Goal: Obtain resource: Obtain resource

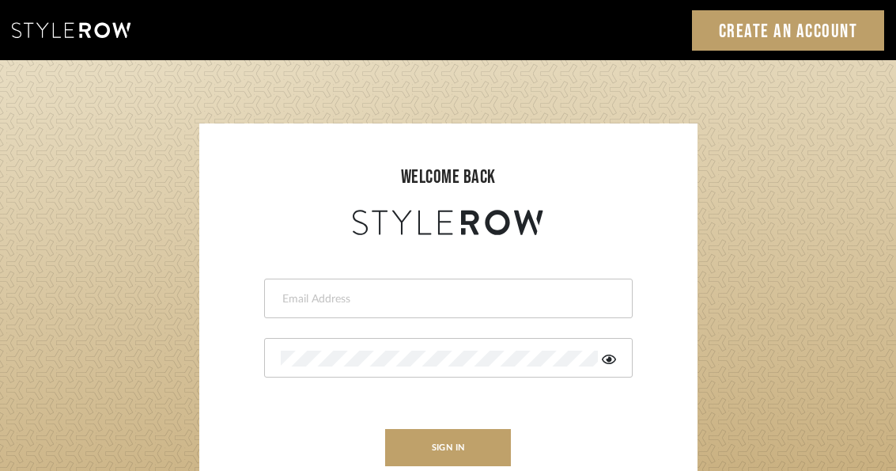
click at [449, 304] on input "email" at bounding box center [446, 299] width 331 height 16
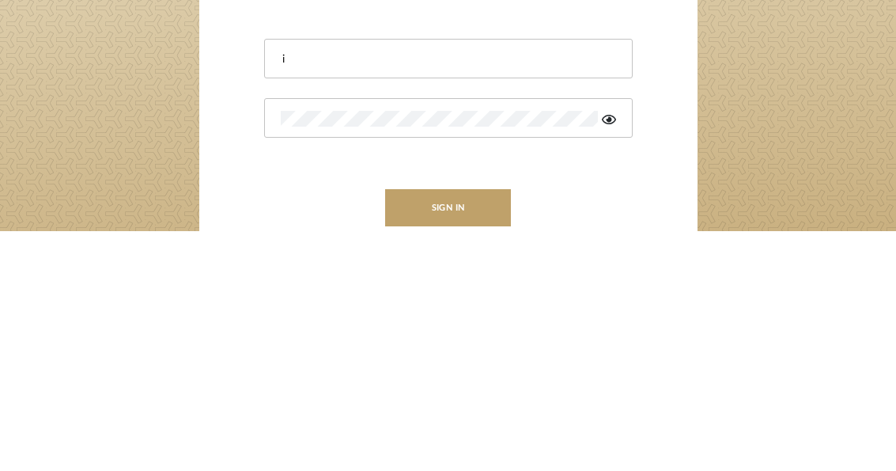
type input "[EMAIL_ADDRESS][DOMAIN_NAME]"
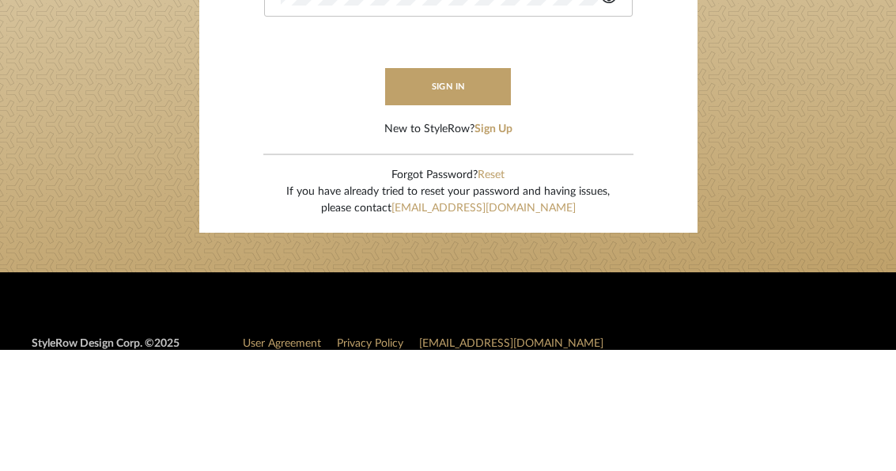
click at [459, 189] on button "sign in" at bounding box center [448, 207] width 127 height 37
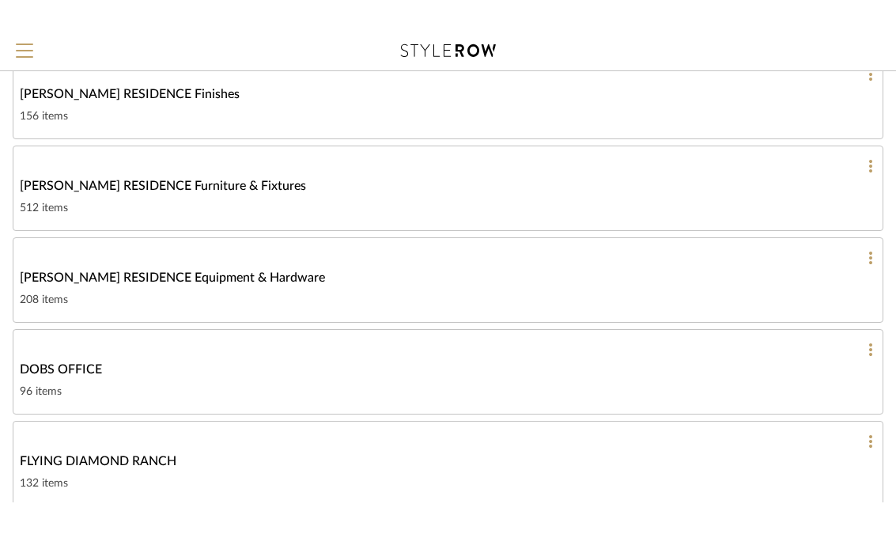
scroll to position [554, 0]
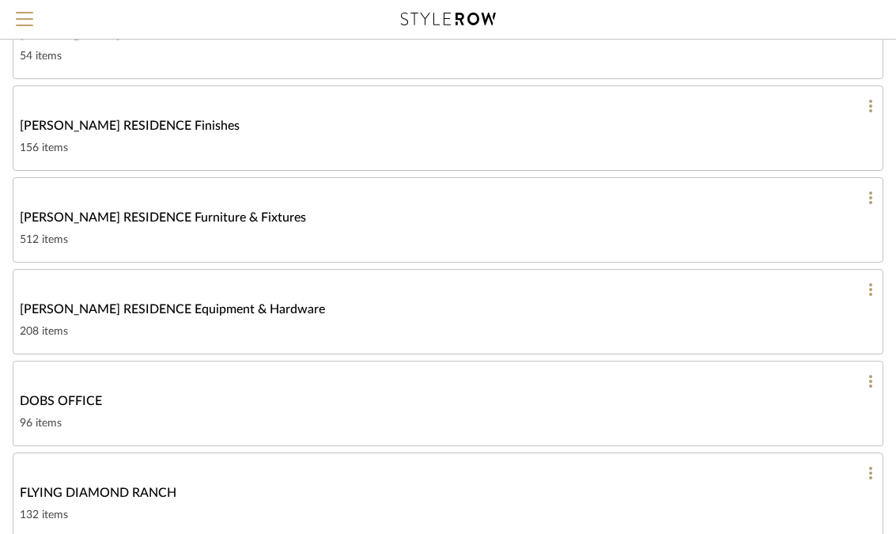
click at [418, 217] on div "[PERSON_NAME] RESIDENCE Furniture & Fixtures" at bounding box center [448, 217] width 856 height 19
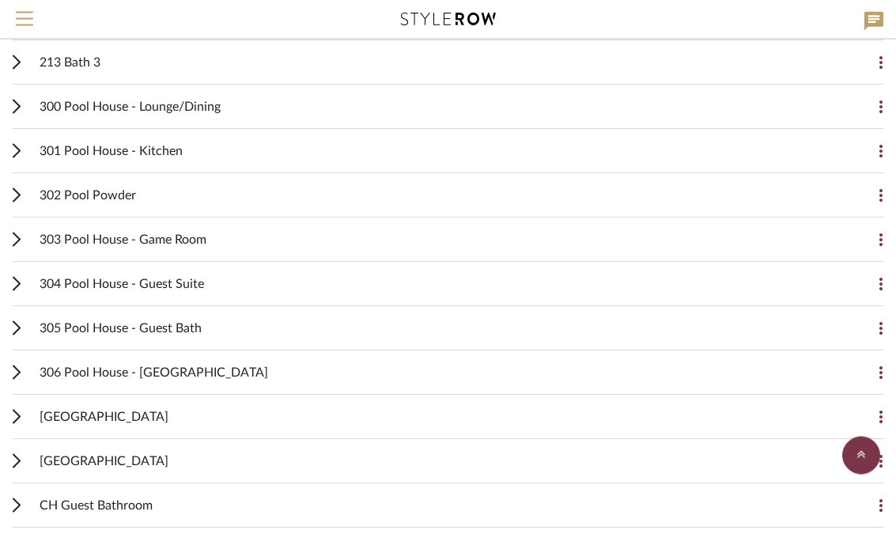
scroll to position [1401, 0]
click at [31, 157] on div "301 Pool House - Kitchen Add Item" at bounding box center [448, 151] width 871 height 44
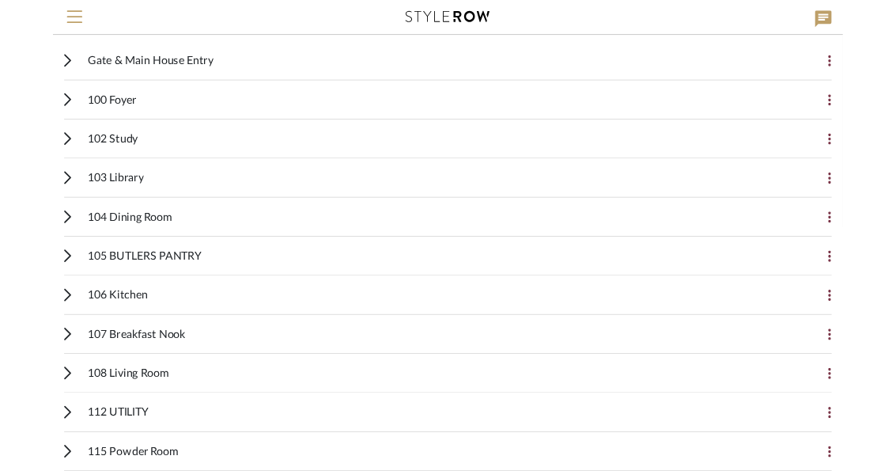
scroll to position [0, 0]
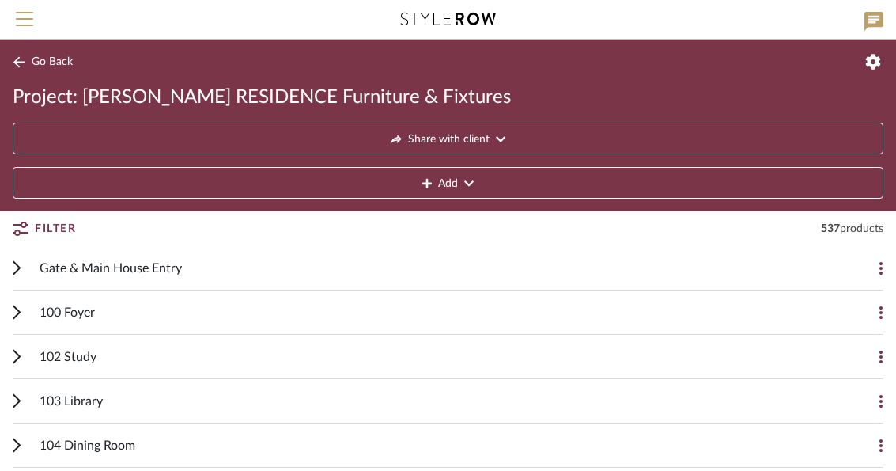
click at [28, 13] on span "Menu" at bounding box center [24, 13] width 17 height 2
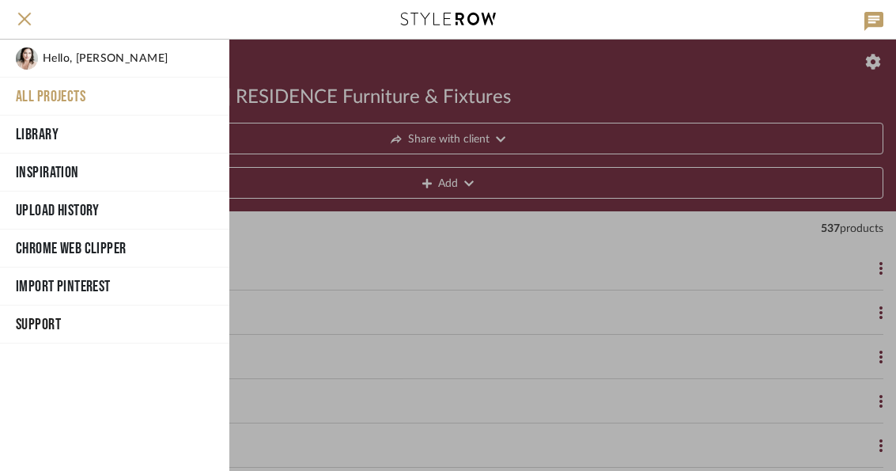
click at [370, 84] on div at bounding box center [562, 255] width 667 height 431
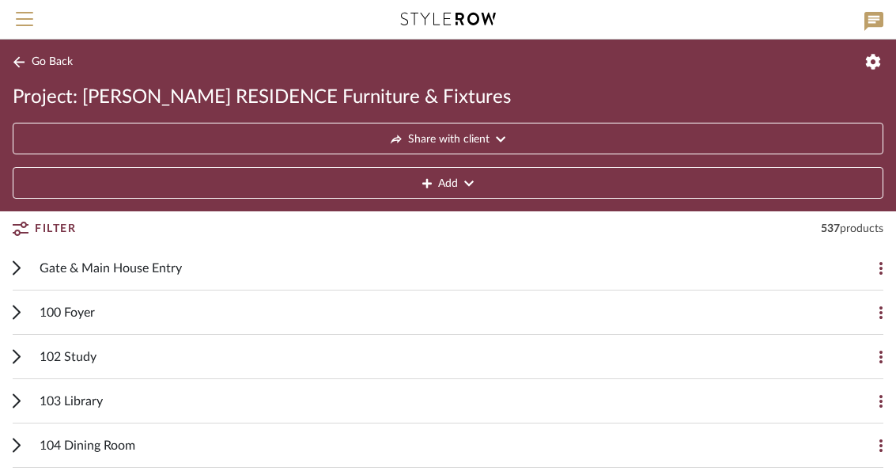
click at [49, 236] on span "Filter" at bounding box center [55, 228] width 41 height 28
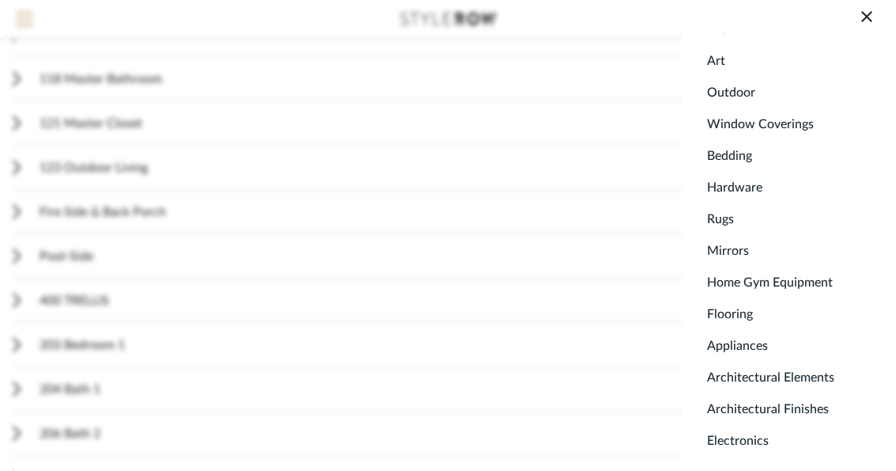
scroll to position [1484, 0]
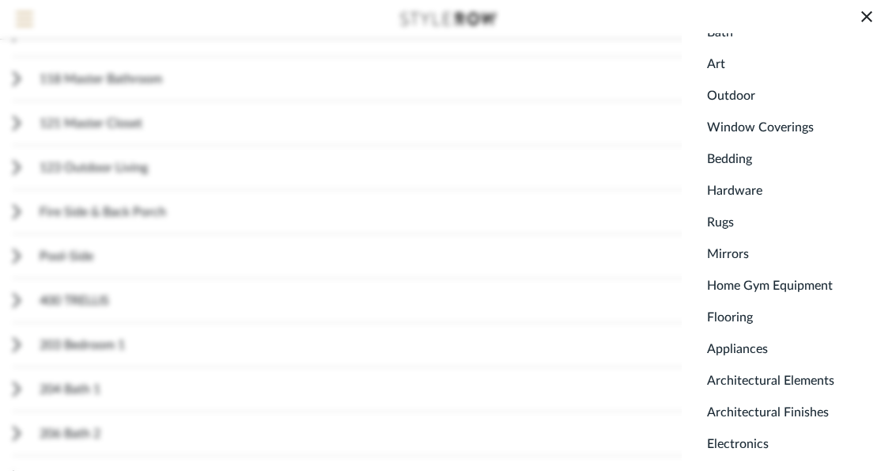
click at [735, 43] on span "Bath" at bounding box center [792, 33] width 170 height 32
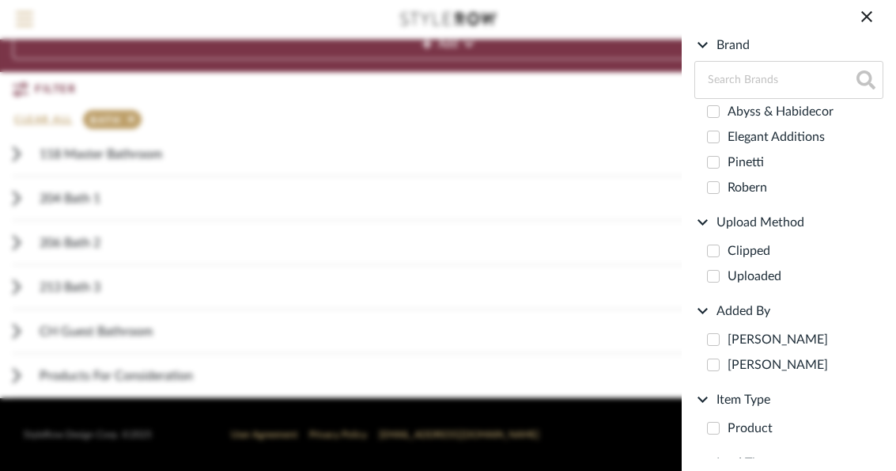
scroll to position [139, 0]
click at [280, 133] on search-bar "Filter by keyword, category or name prior to exporting to Excel or Bulk Actions…" at bounding box center [448, 235] width 896 height 471
click at [235, 145] on search-bar "Filter by keyword, category or name prior to exporting to Excel or Bulk Actions…" at bounding box center [448, 235] width 896 height 471
click at [863, 31] on button at bounding box center [866, 16] width 33 height 33
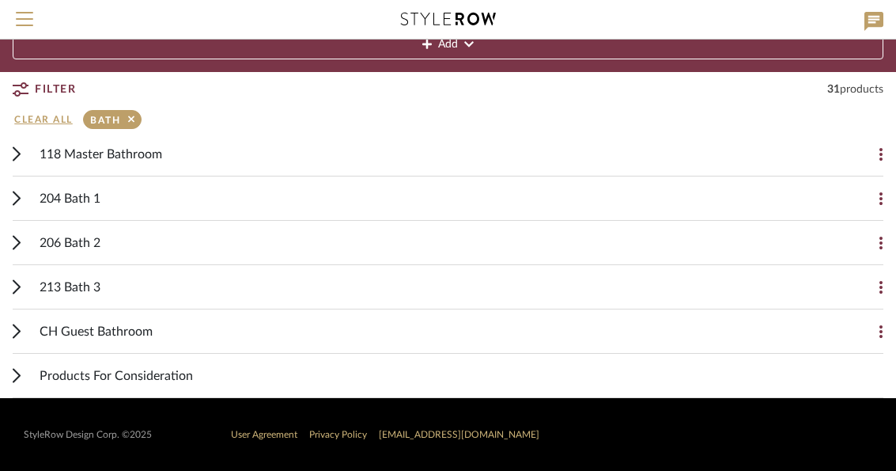
click at [133, 117] on icon at bounding box center [131, 119] width 6 height 10
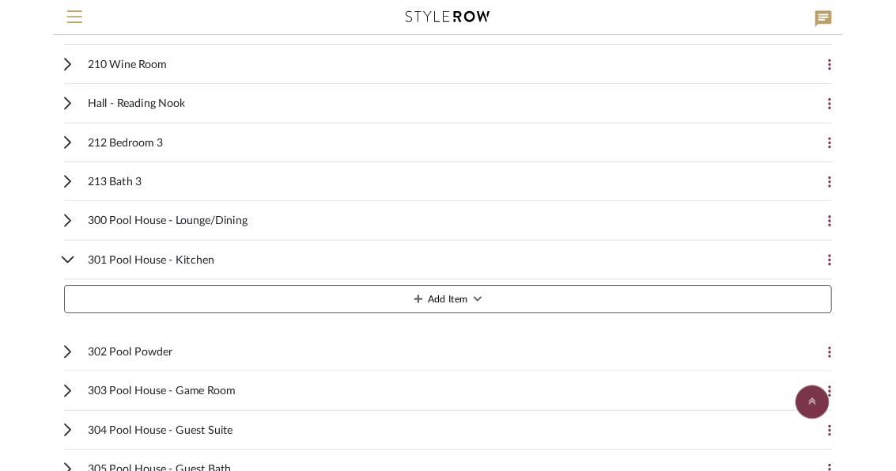
scroll to position [1315, 0]
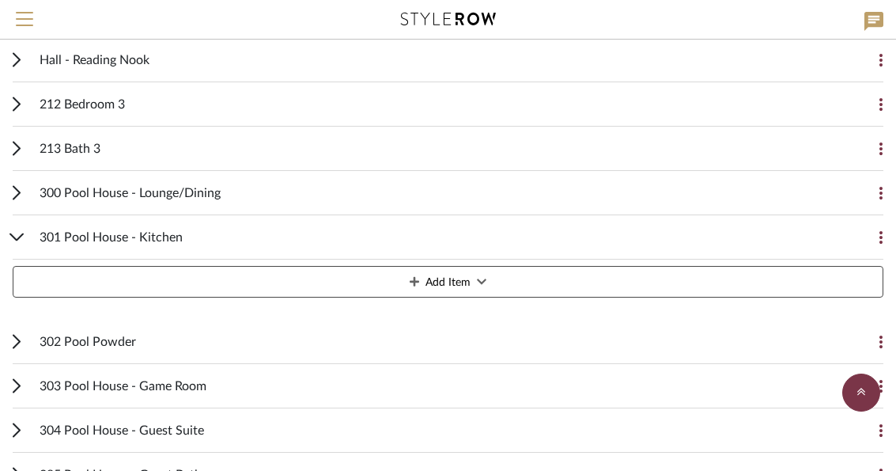
click at [157, 240] on span "301 Pool House - Kitchen" at bounding box center [111, 237] width 143 height 19
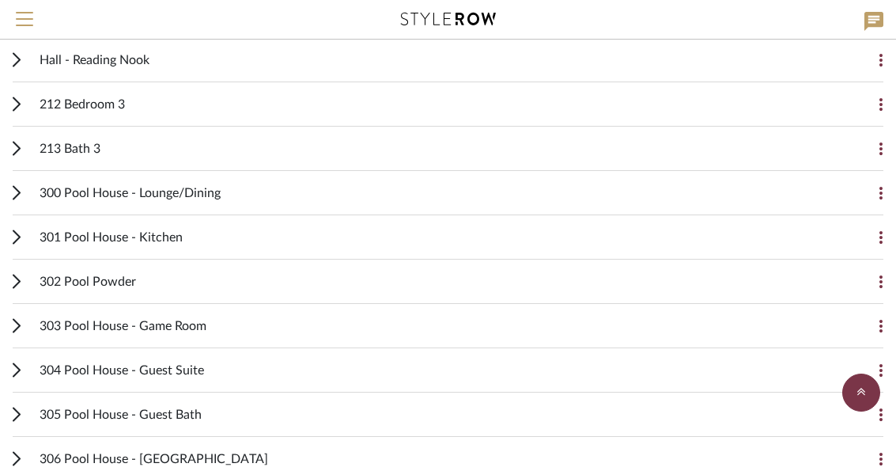
click at [25, 244] on div "301 Pool House - Kitchen Add Item" at bounding box center [448, 237] width 871 height 44
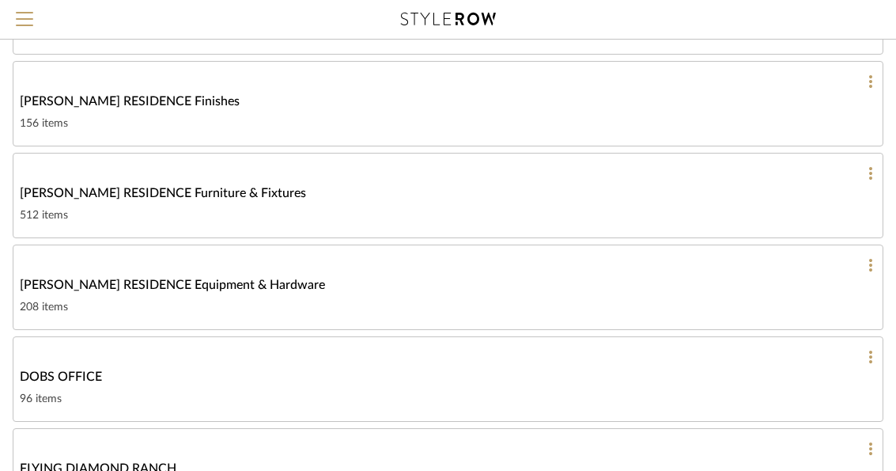
scroll to position [579, 0]
click at [425, 290] on div "[PERSON_NAME] RESIDENCE Equipment & Hardware" at bounding box center [448, 283] width 856 height 19
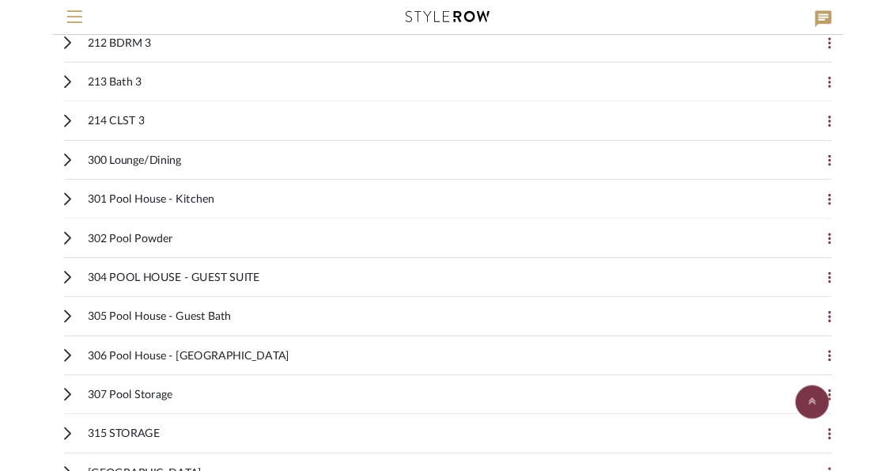
scroll to position [1444, 0]
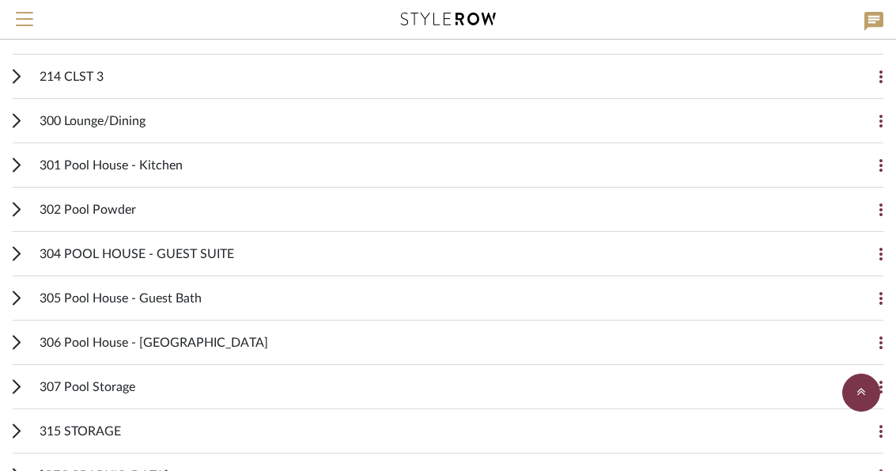
click at [15, 168] on icon at bounding box center [17, 164] width 8 height 15
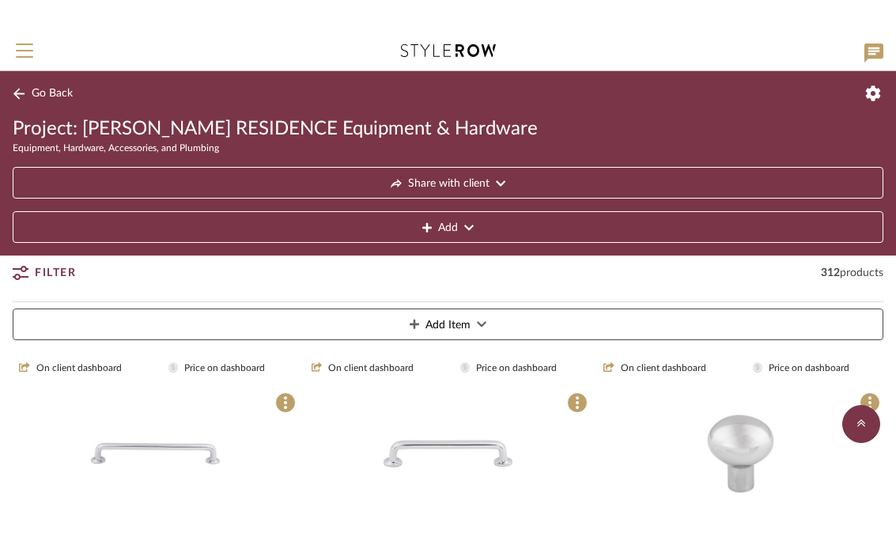
scroll to position [1300, 0]
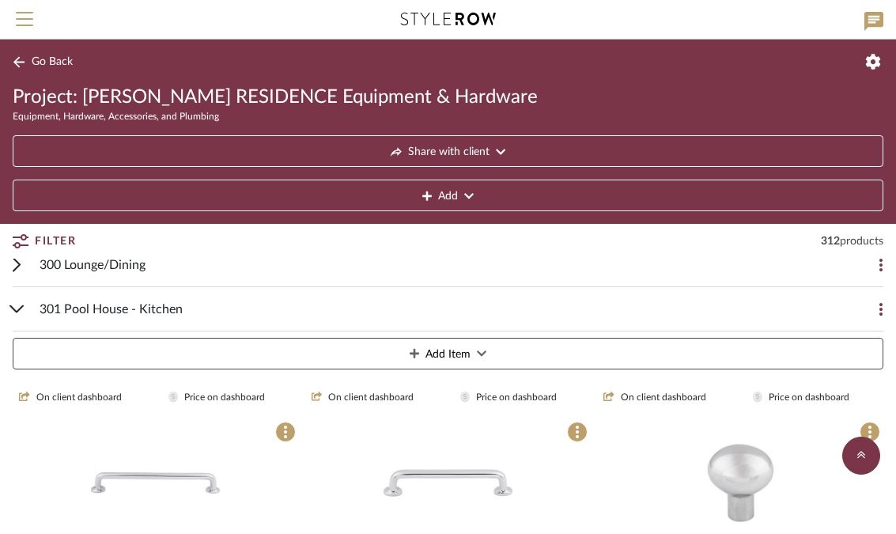
click at [13, 303] on div "301 Pool House - Kitchen Add Item" at bounding box center [448, 331] width 871 height 89
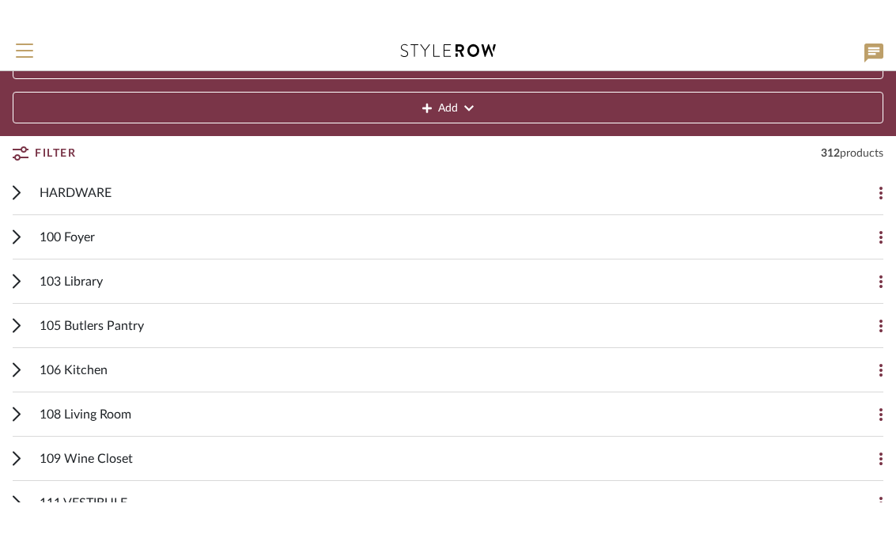
scroll to position [57, 0]
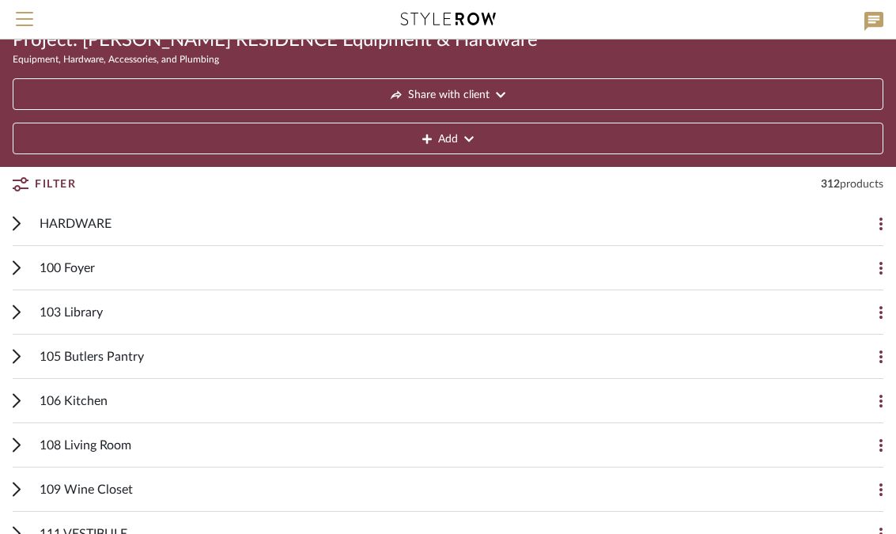
click at [16, 356] on icon at bounding box center [17, 356] width 8 height 15
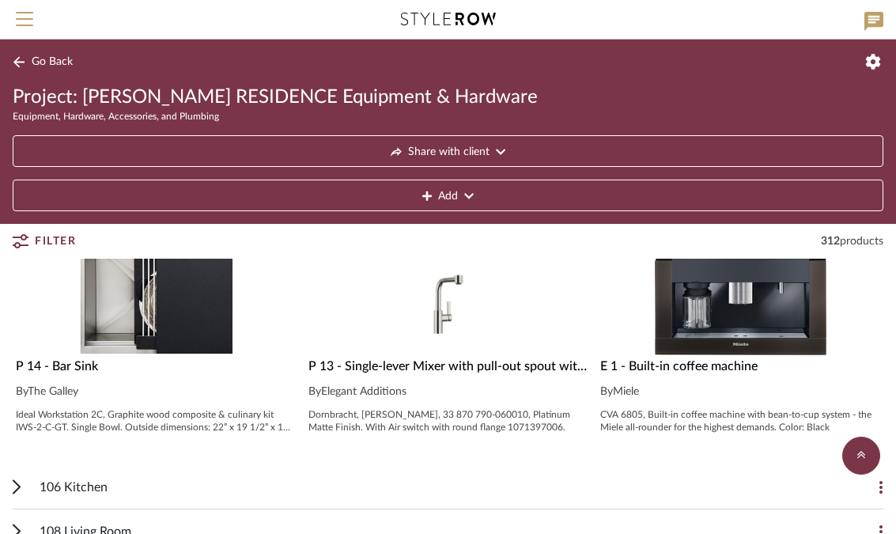
scroll to position [873, 0]
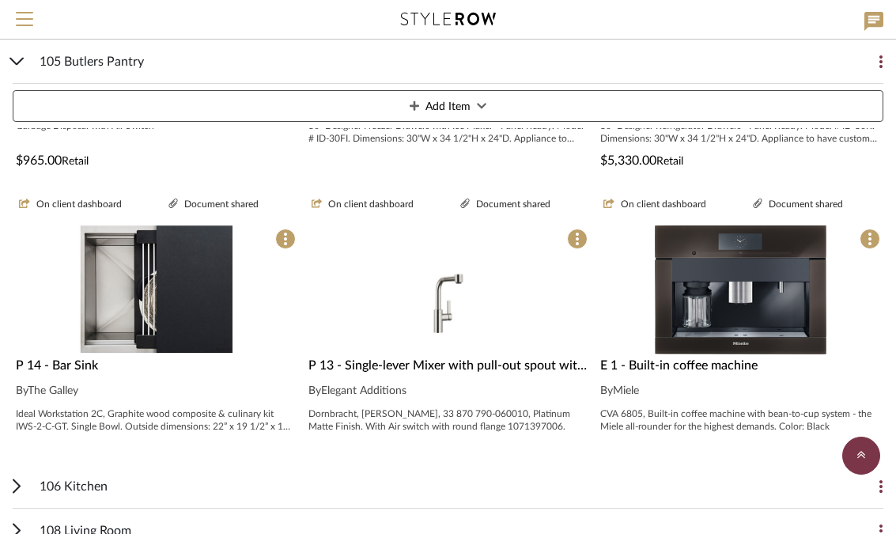
click at [458, 299] on img "0" at bounding box center [448, 289] width 129 height 129
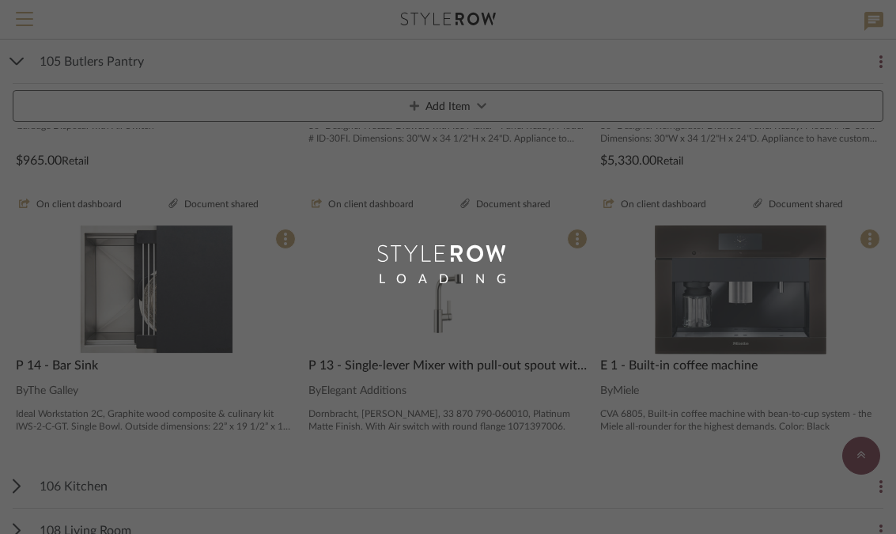
click at [485, 385] on div "LOADING" at bounding box center [448, 267] width 896 height 534
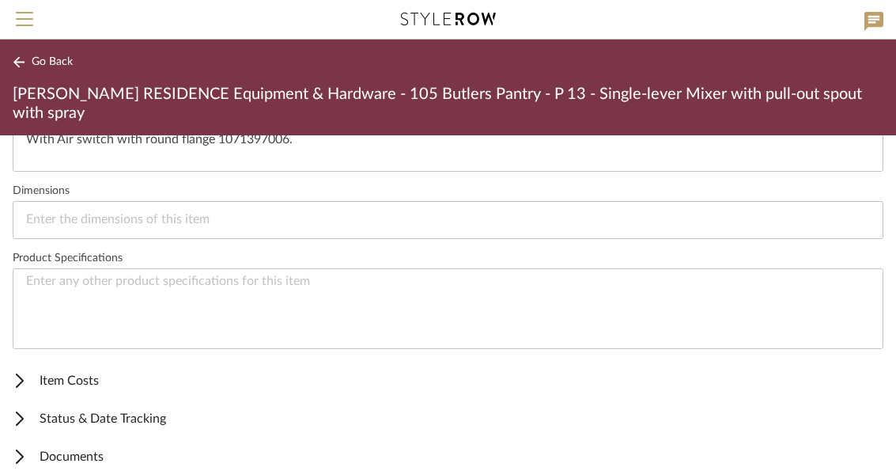
scroll to position [651, 0]
click at [23, 448] on span "Documents" at bounding box center [445, 457] width 864 height 19
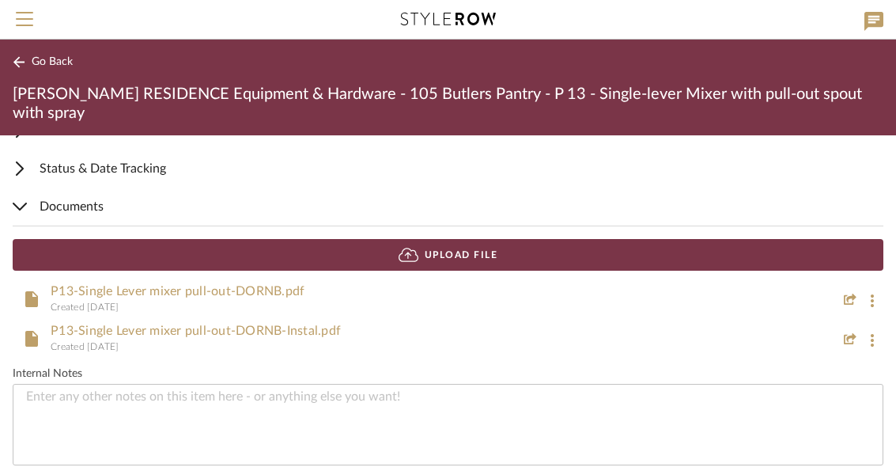
scroll to position [902, 0]
click at [297, 324] on link "P13-Single Lever mixer pull-out-DORNB-Instal.pdf" at bounding box center [196, 330] width 290 height 13
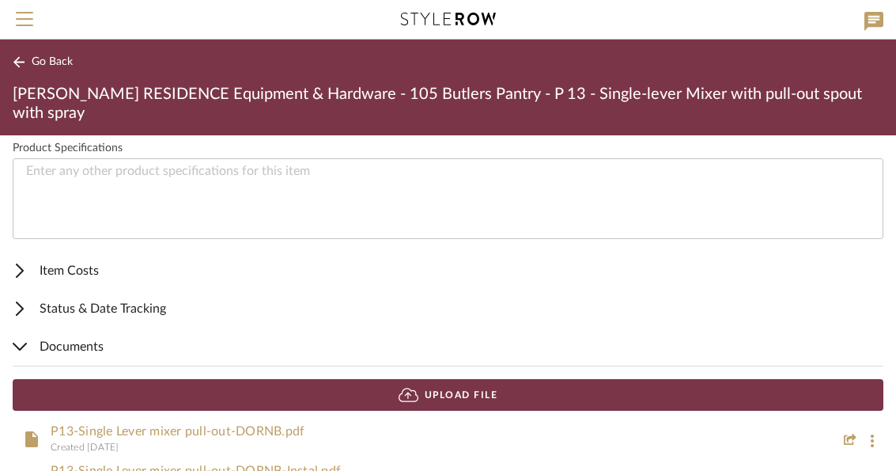
scroll to position [763, 0]
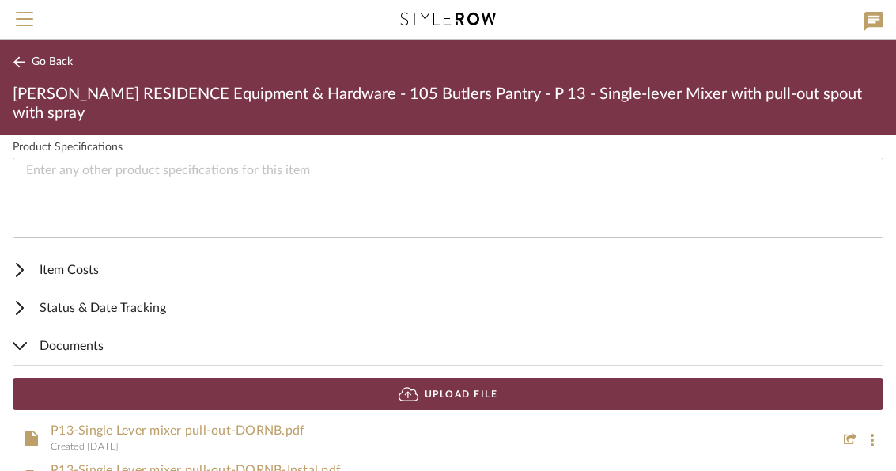
click at [27, 336] on span "Documents" at bounding box center [445, 345] width 864 height 19
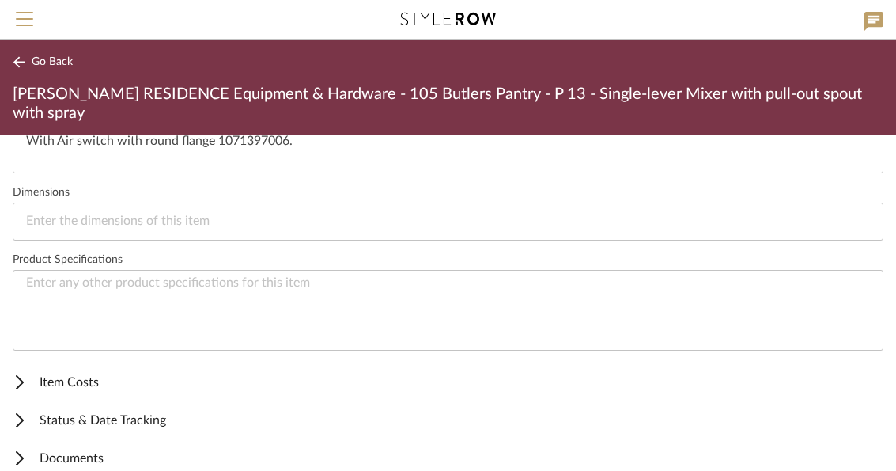
scroll to position [651, 0]
click at [35, 62] on span "Go Back" at bounding box center [52, 61] width 41 height 13
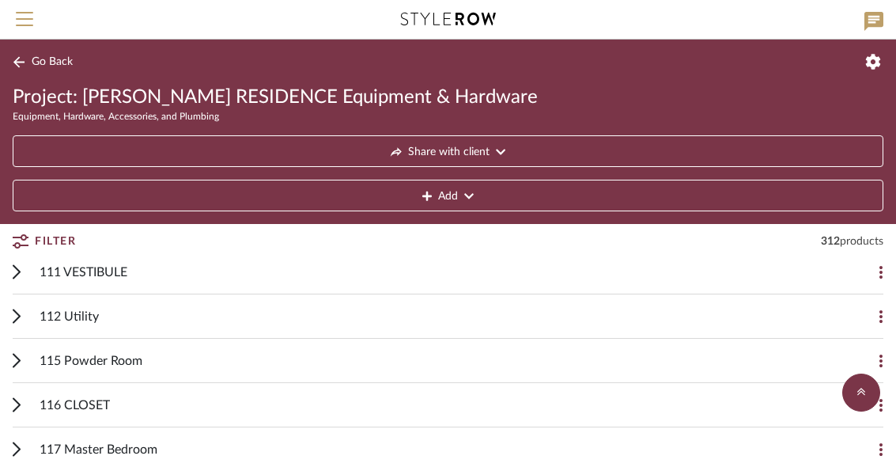
scroll to position [1219, 0]
click at [7, 308] on cdk-accordion-item "112 Utility Add Item On client dashboard Price on dashboard Aspen II Rounded Pu…" at bounding box center [448, 317] width 896 height 44
click at [15, 322] on icon at bounding box center [17, 316] width 8 height 15
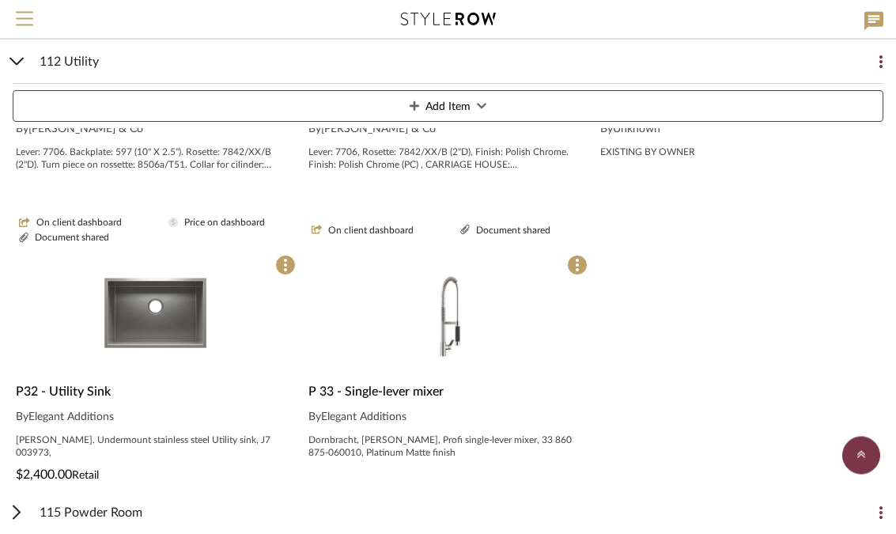
scroll to position [2258, 0]
click at [26, 69] on div "112 Utility Add Item" at bounding box center [448, 84] width 871 height 89
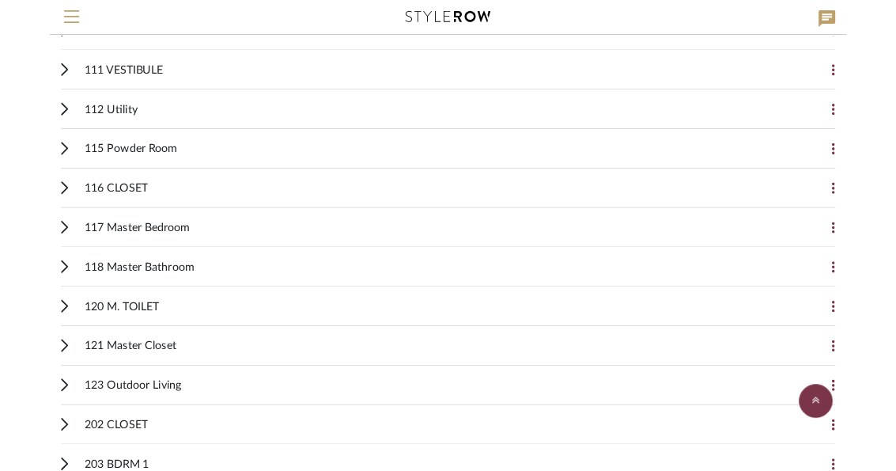
scroll to position [1472, 0]
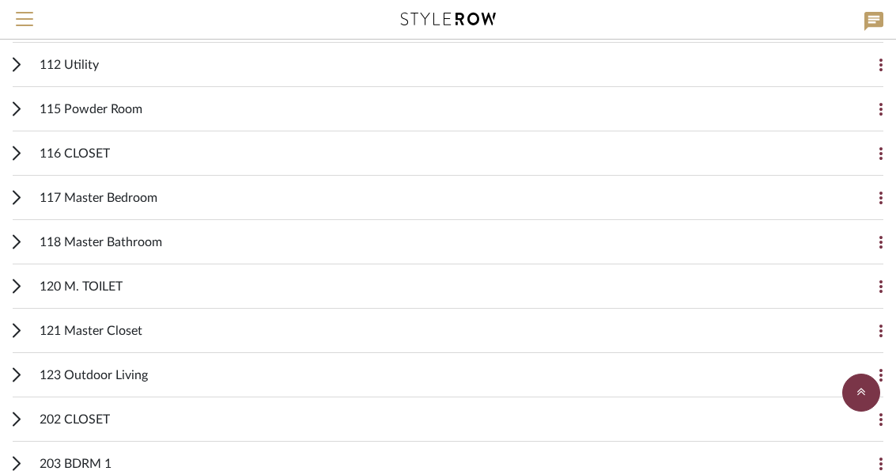
click at [15, 255] on div "118 Master Bathroom Add Item" at bounding box center [448, 242] width 871 height 44
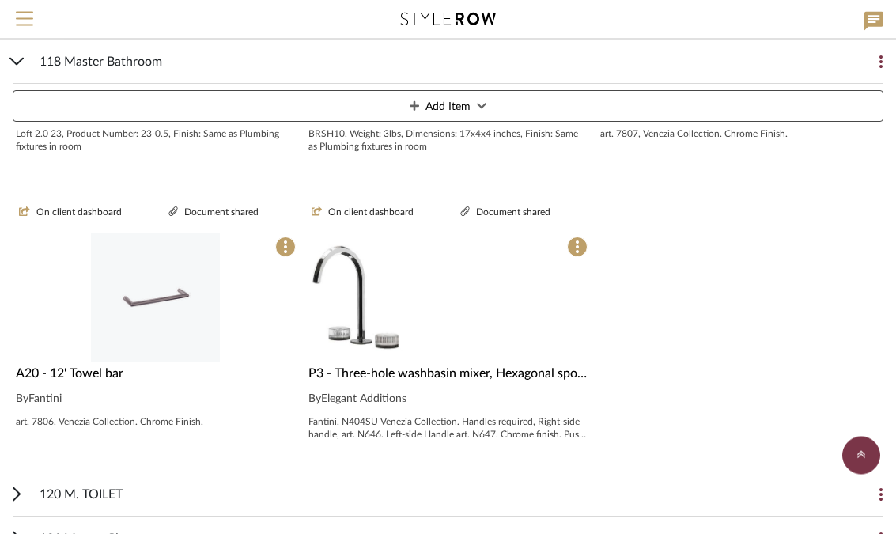
scroll to position [3029, 0]
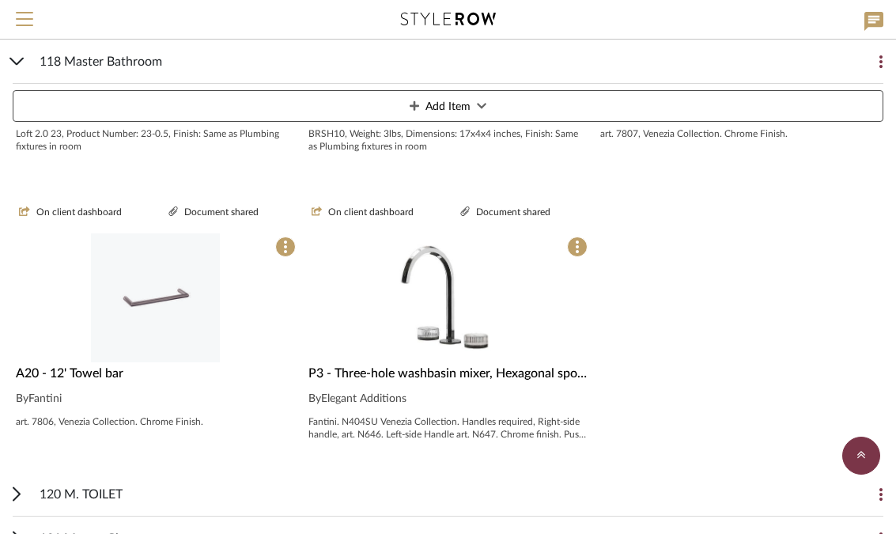
click at [0, 0] on img at bounding box center [0, 0] width 0 height 0
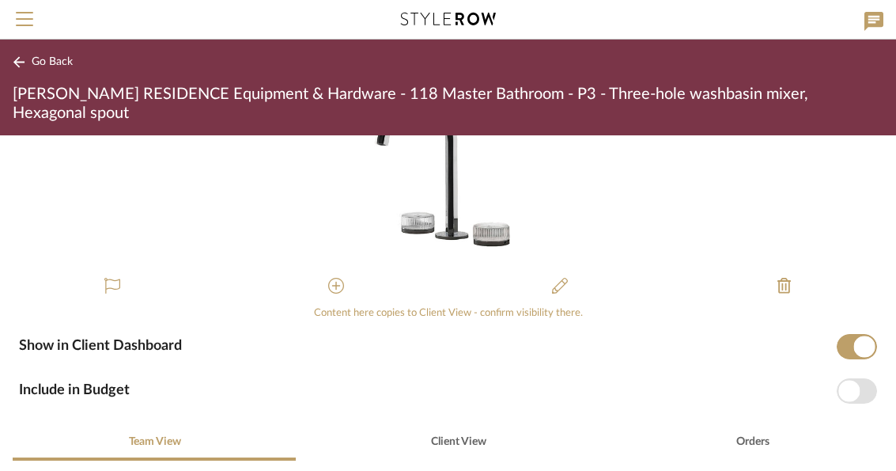
scroll to position [66, 0]
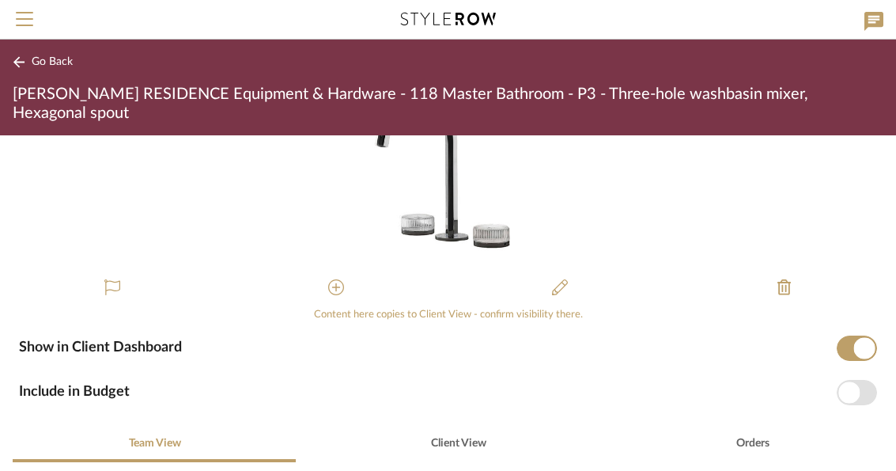
click at [465, 189] on img "0" at bounding box center [448, 169] width 167 height 199
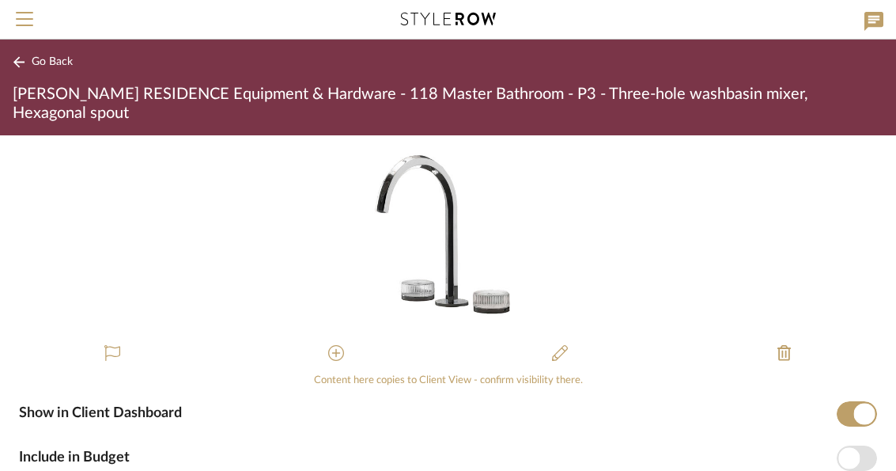
scroll to position [0, 0]
click at [449, 255] on img "0" at bounding box center [448, 234] width 167 height 199
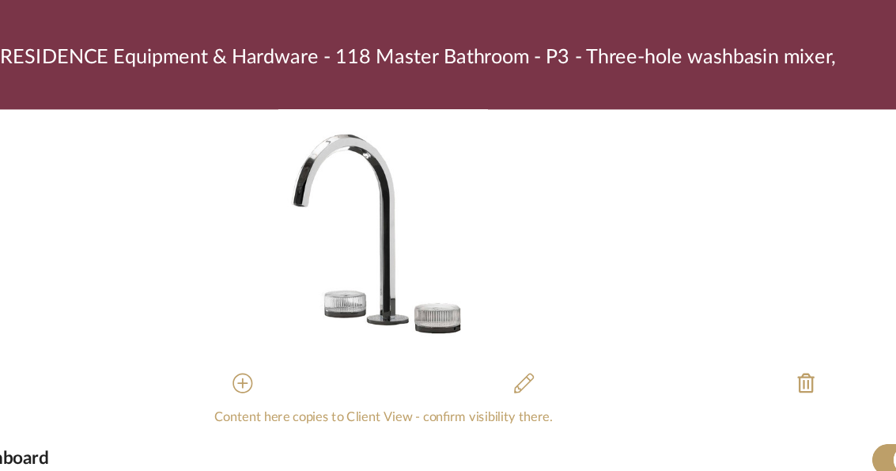
click at [365, 210] on img "0" at bounding box center [448, 234] width 167 height 199
click at [331, 372] on div "Content here copies to Client View - confirm visibility there." at bounding box center [448, 380] width 871 height 16
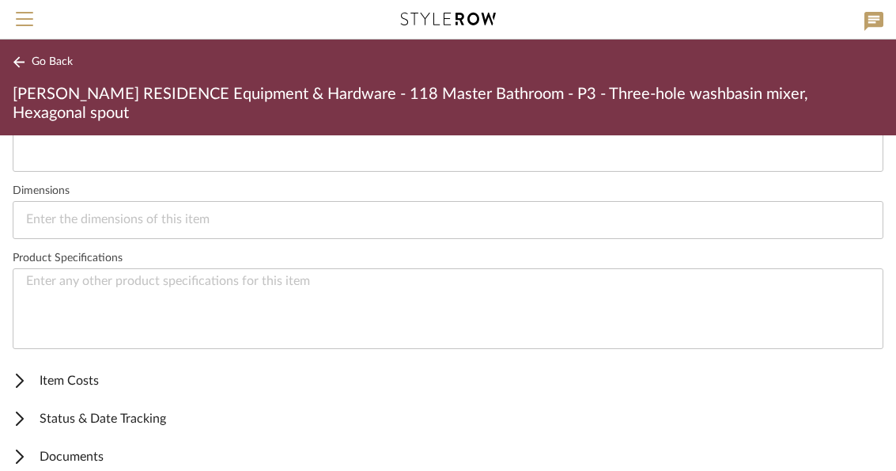
scroll to position [651, 0]
click at [26, 451] on div at bounding box center [19, 458] width 19 height 14
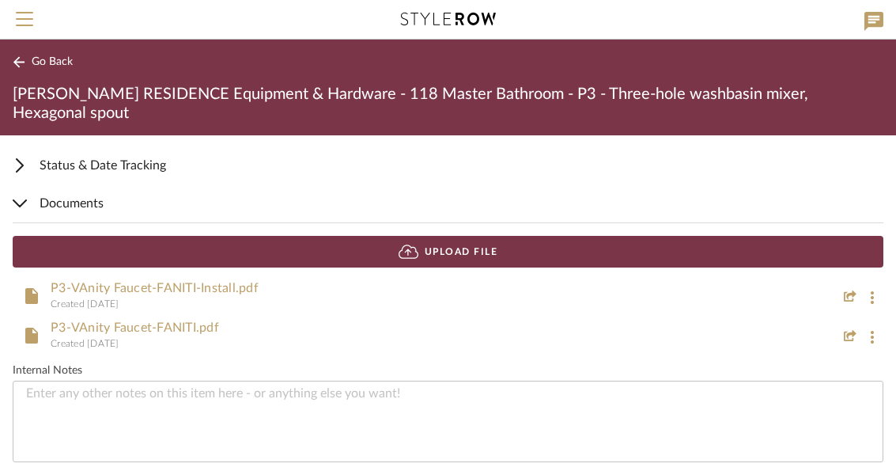
scroll to position [902, 0]
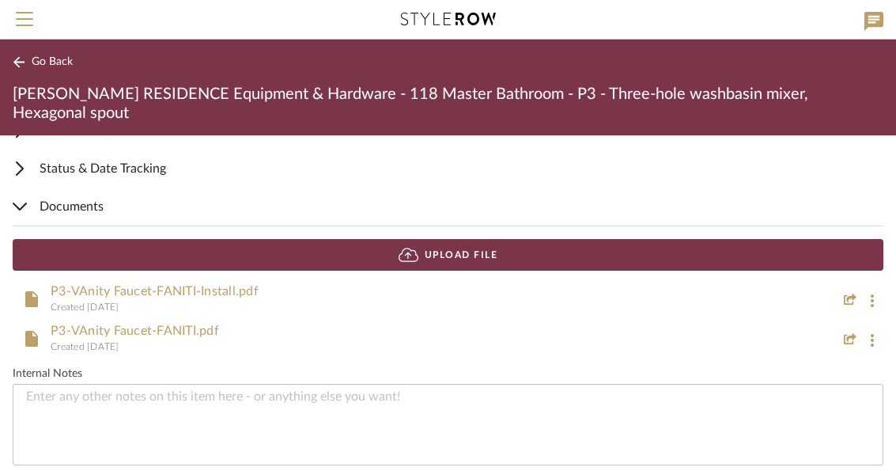
click at [221, 285] on link "P3-VAnity Faucet-FANITI-Install.pdf" at bounding box center [155, 291] width 208 height 13
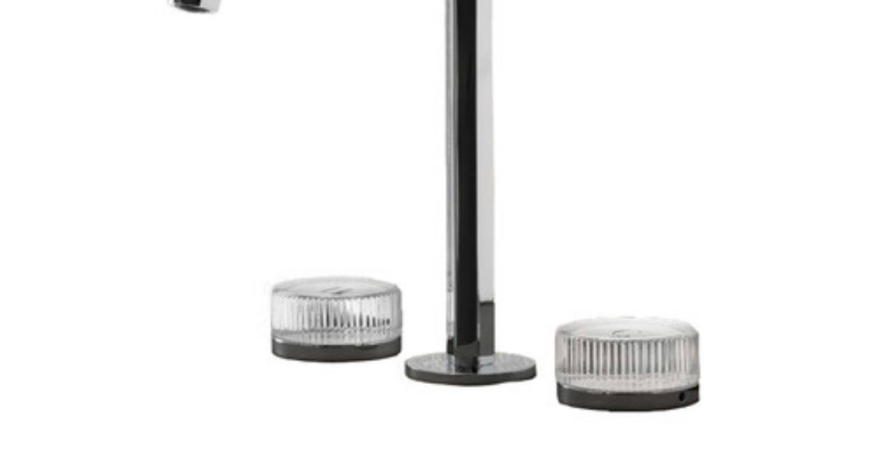
scroll to position [1, 0]
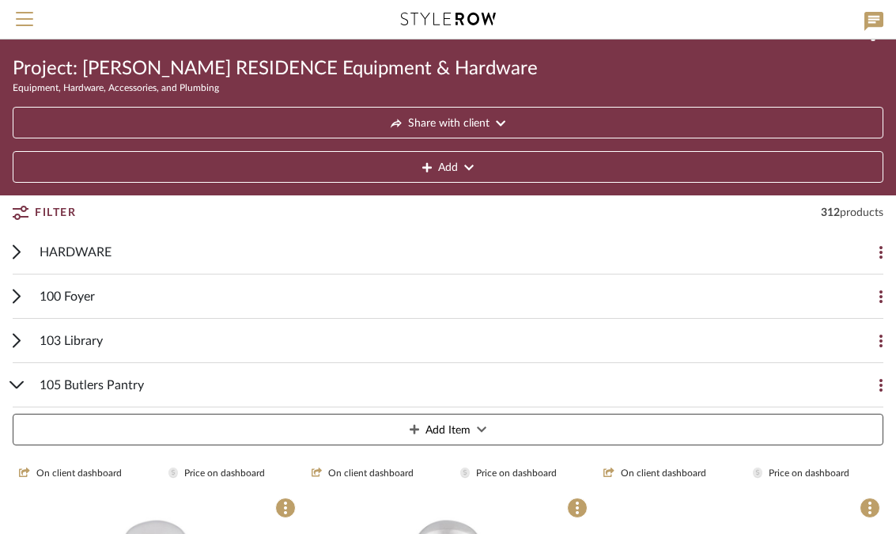
scroll to position [30, 0]
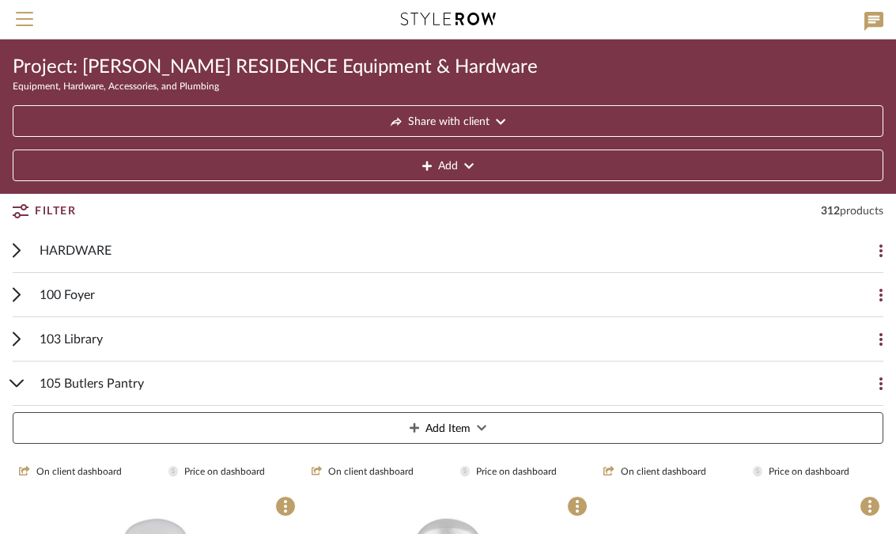
click at [14, 387] on div "105 Butlers Pantry Add Item" at bounding box center [448, 405] width 871 height 89
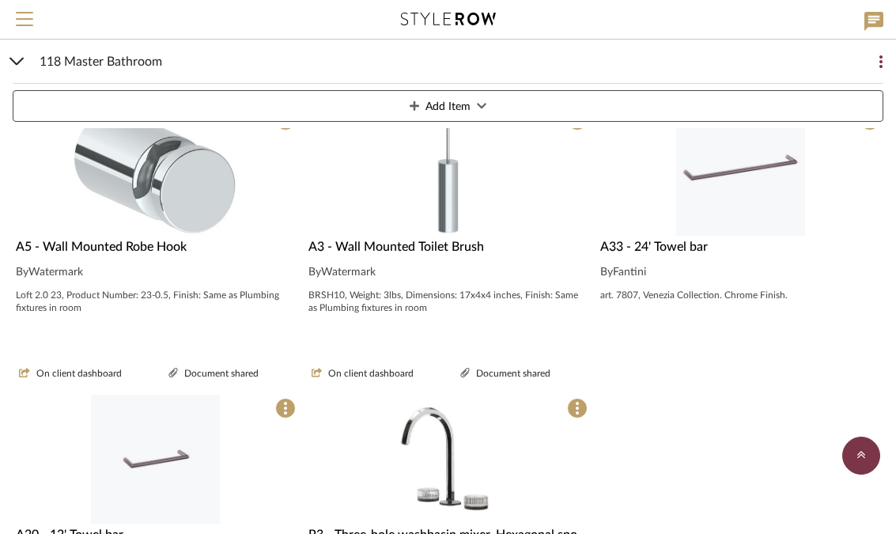
scroll to position [2005, 0]
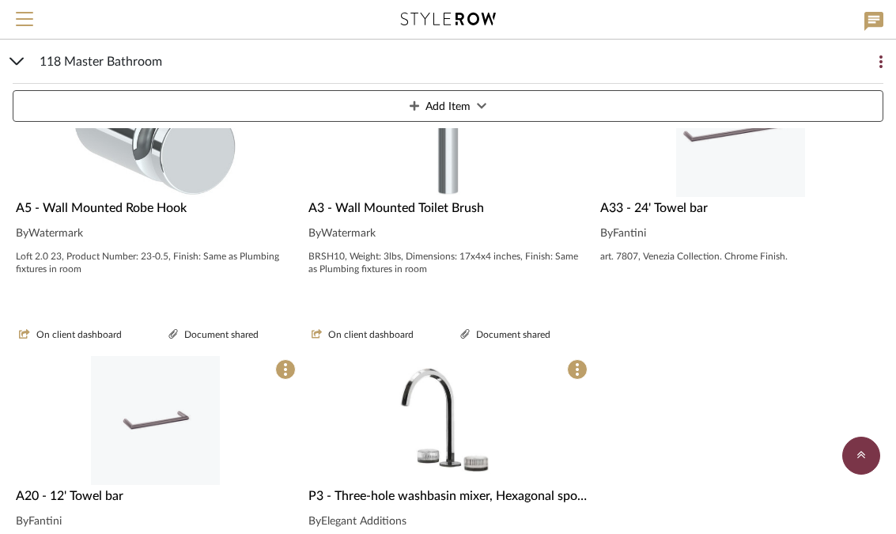
click at [453, 470] on img "0" at bounding box center [448, 420] width 108 height 129
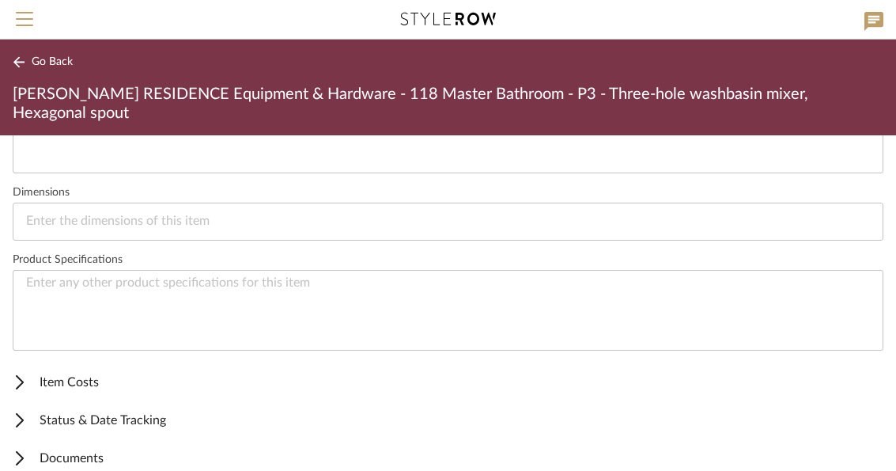
click at [31, 448] on span "Documents" at bounding box center [445, 457] width 864 height 19
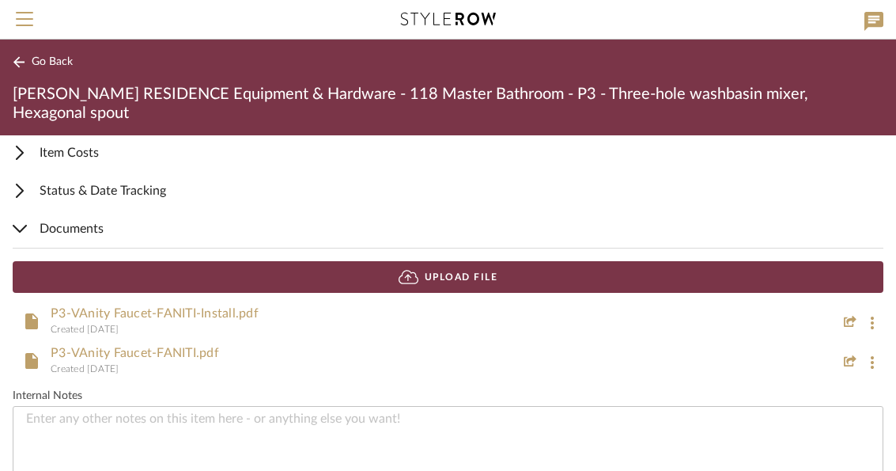
scroll to position [882, 0]
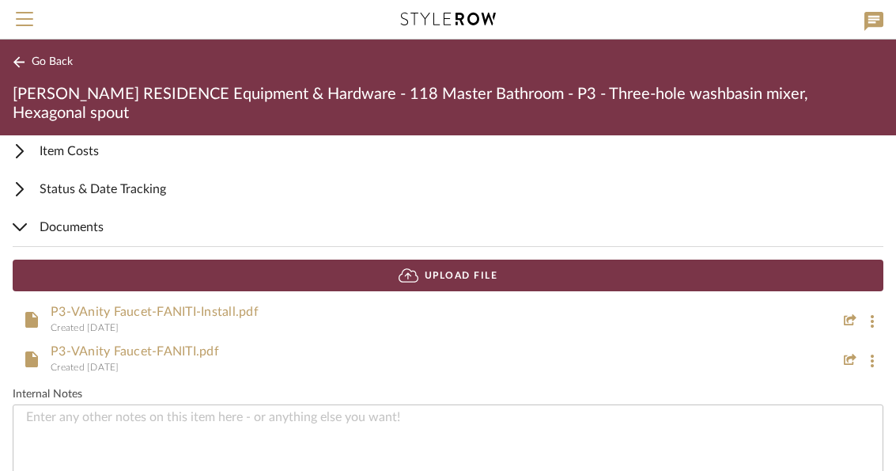
click at [224, 305] on link "P3-VAnity Faucet-FANITI-Install.pdf" at bounding box center [155, 311] width 208 height 13
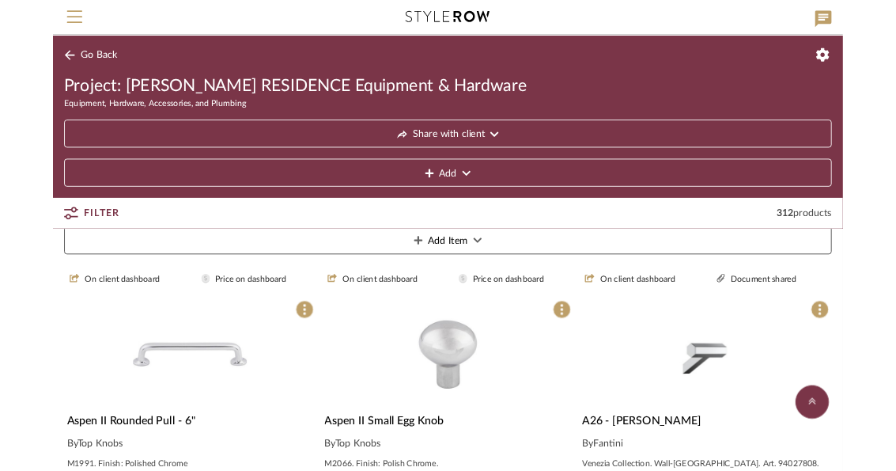
scroll to position [645, 0]
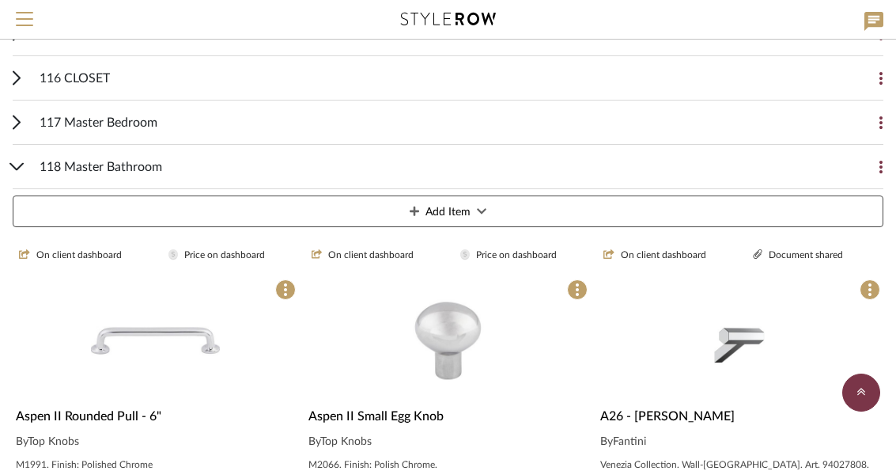
click at [18, 175] on div "118 Master Bathroom Add Item" at bounding box center [448, 189] width 871 height 89
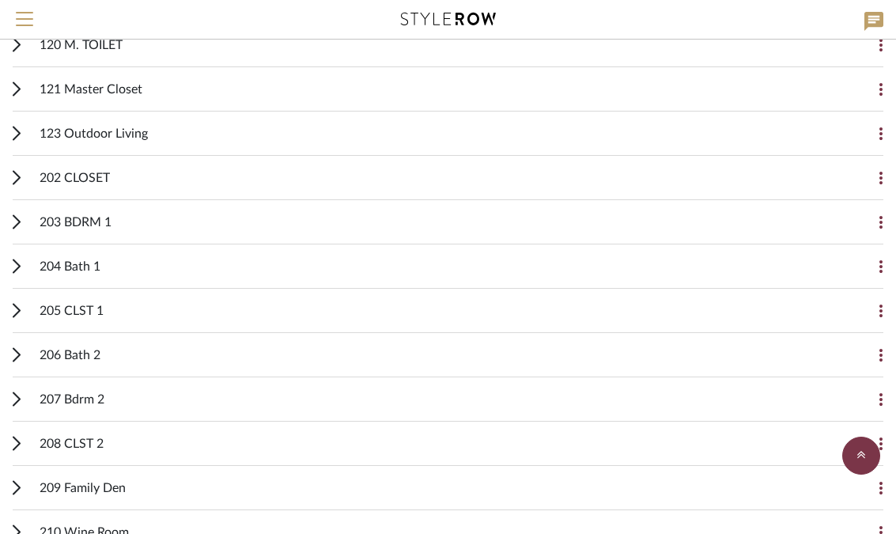
scroll to position [811, 0]
click at [7, 270] on cdk-accordion-item "204 Bath 1 Add Item On client dashboard Price on dashboard Aspen II Small Egg K…" at bounding box center [448, 266] width 896 height 44
click at [14, 269] on icon at bounding box center [17, 266] width 8 height 15
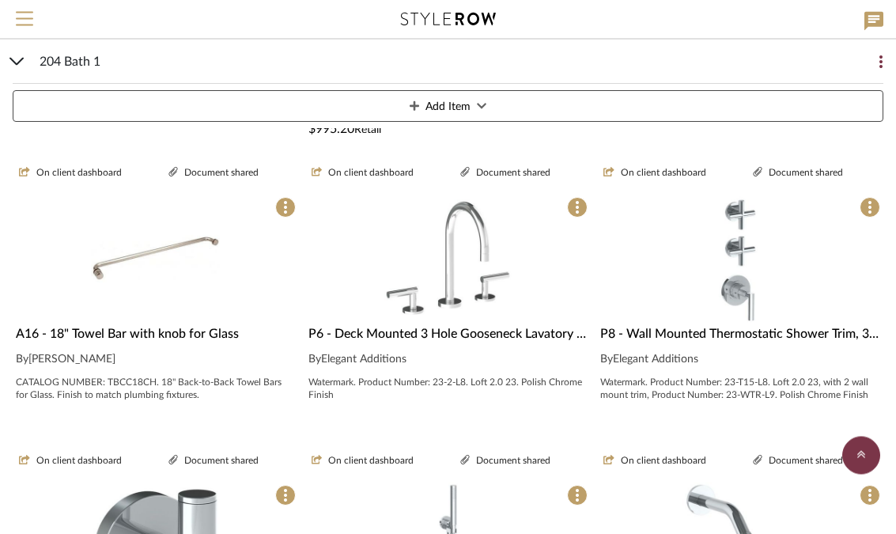
scroll to position [1858, 0]
click at [0, 0] on img at bounding box center [0, 0] width 0 height 0
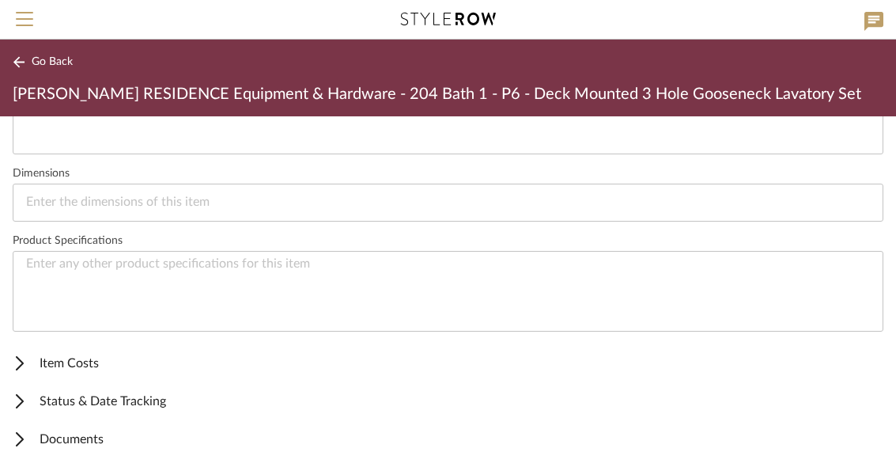
scroll to position [651, 0]
click at [89, 452] on mat-expansion-panel-header "Documents" at bounding box center [448, 439] width 896 height 38
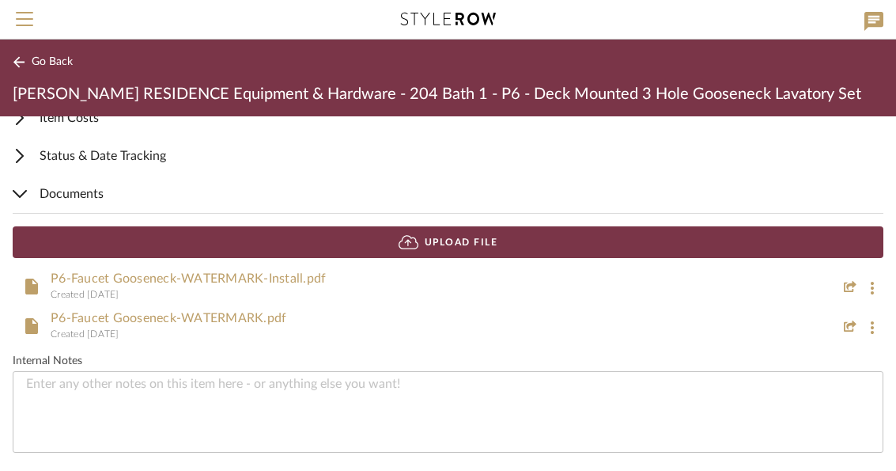
scroll to position [893, 0]
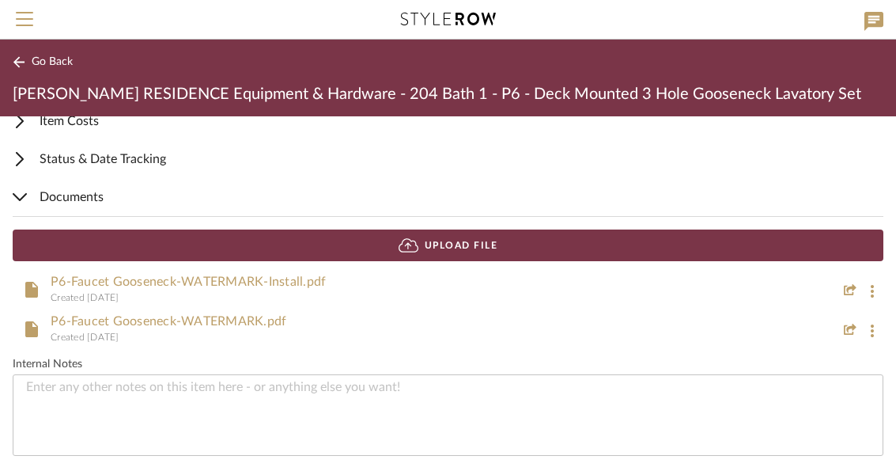
click at [310, 285] on link "P6-Faucet Gooseneck-WATERMARK-Install.pdf" at bounding box center [188, 281] width 275 height 13
click at [24, 195] on icon at bounding box center [19, 197] width 13 height 6
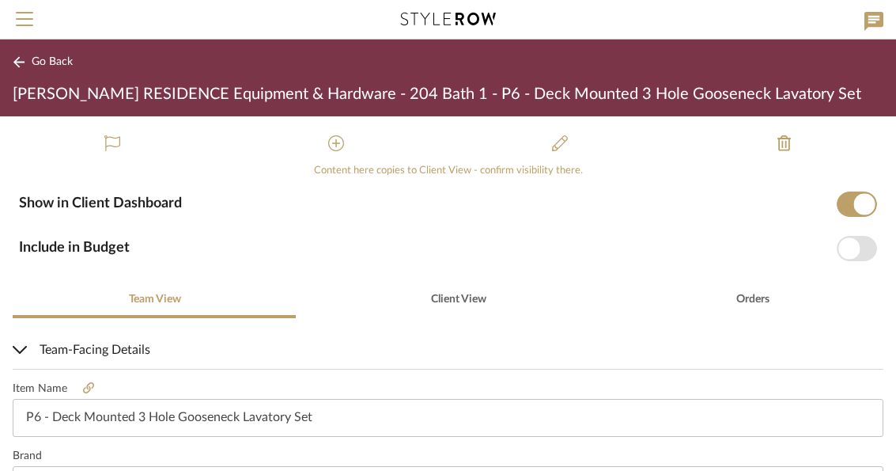
scroll to position [193, 0]
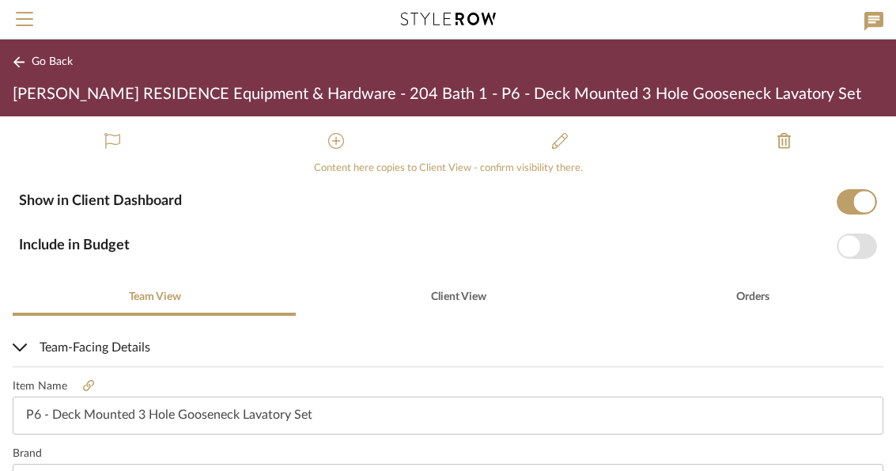
click at [15, 350] on div at bounding box center [20, 347] width 14 height 19
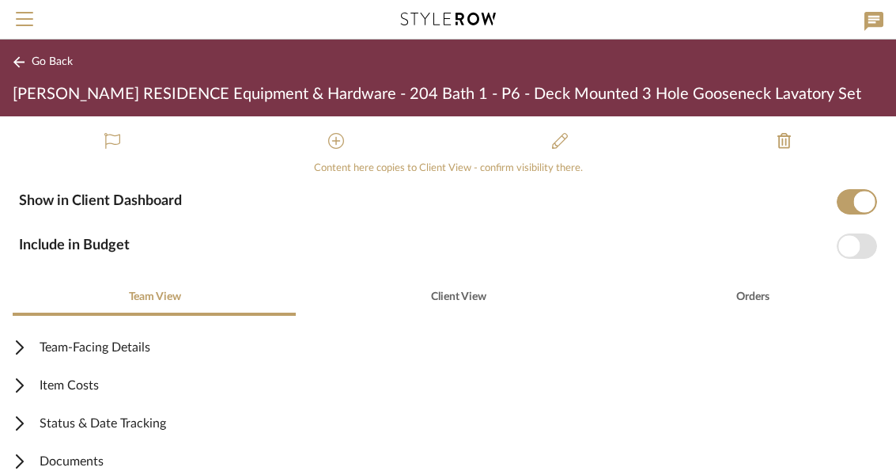
click at [16, 75] on div "Go Back [PERSON_NAME] RESIDENCE Equipment & Hardware - 204 Bath 1 - P6 - Deck M…" at bounding box center [448, 78] width 896 height 77
click at [13, 57] on icon at bounding box center [19, 62] width 13 height 12
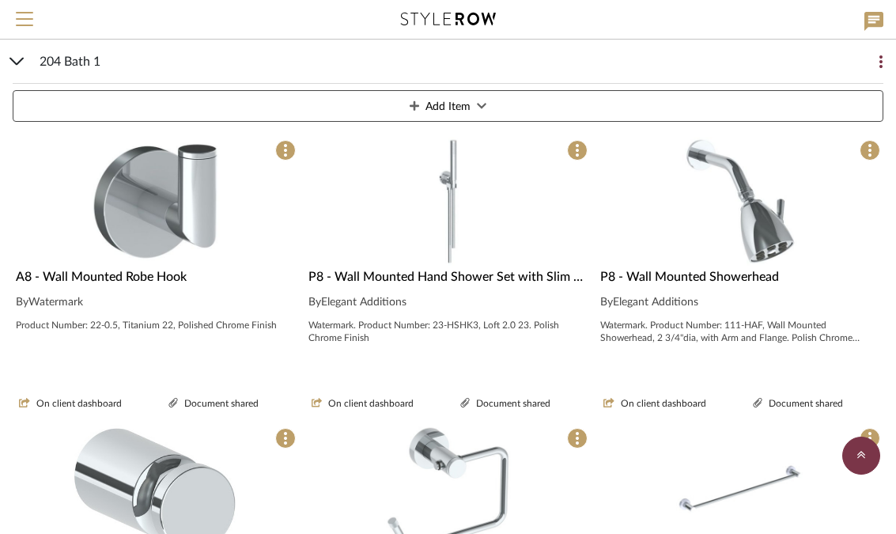
scroll to position [2206, 0]
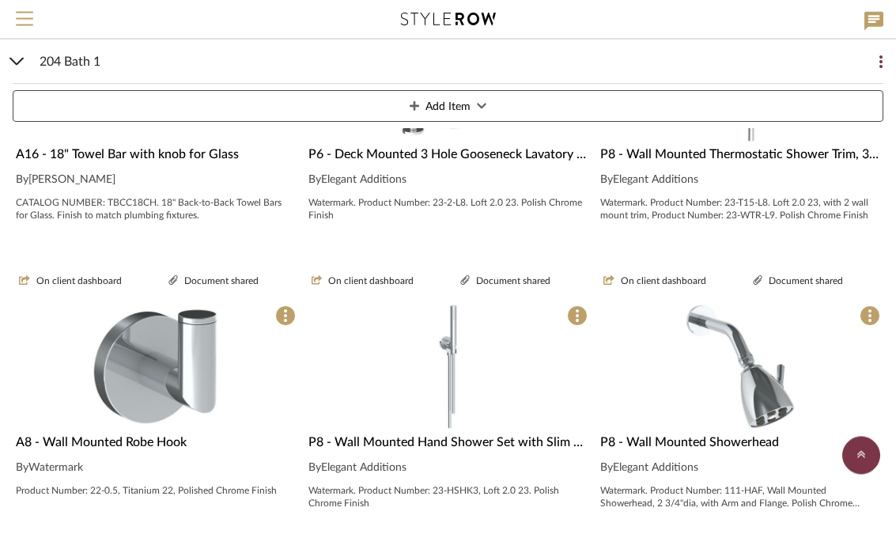
click at [13, 64] on icon at bounding box center [16, 62] width 15 height 8
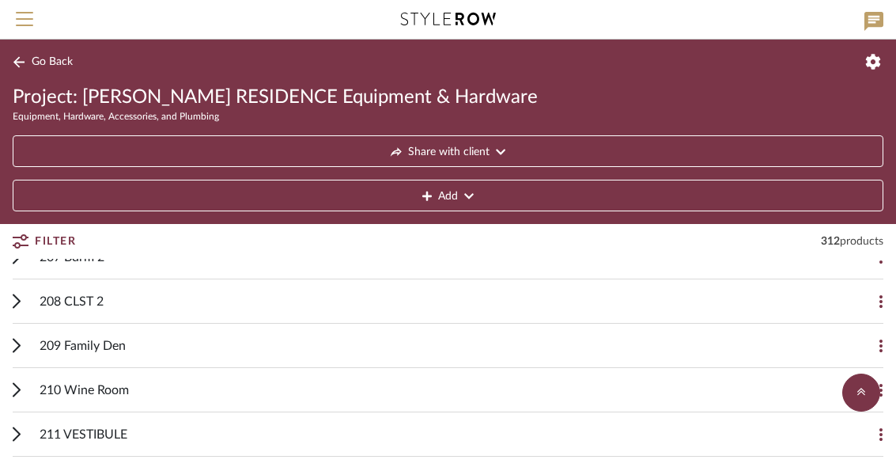
scroll to position [949, 0]
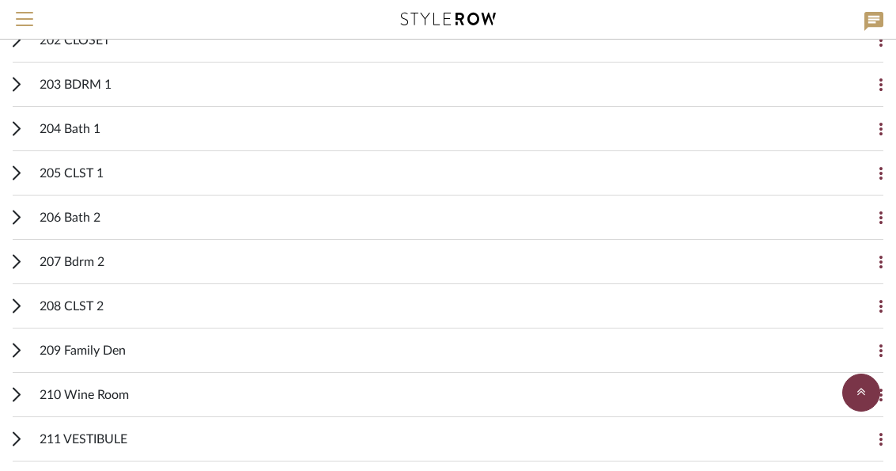
click at [23, 222] on div "206 Bath 2 Add Item" at bounding box center [448, 217] width 871 height 44
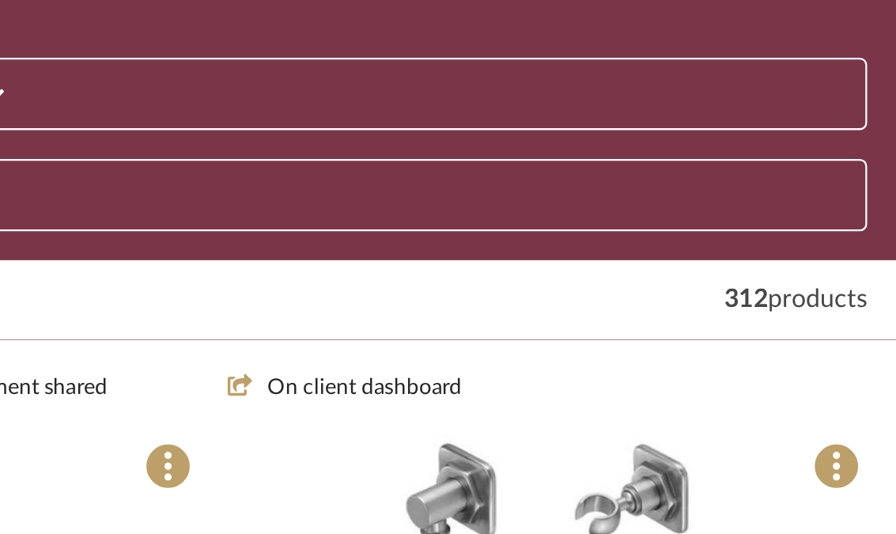
scroll to position [2126, 0]
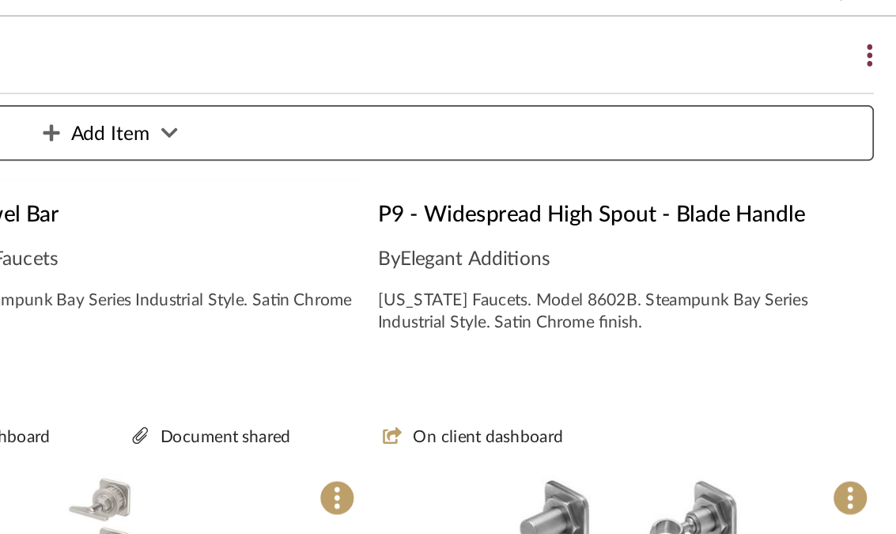
click at [600, 146] on span "P9 - Widespread High Spout - Blade Handle" at bounding box center [722, 152] width 244 height 13
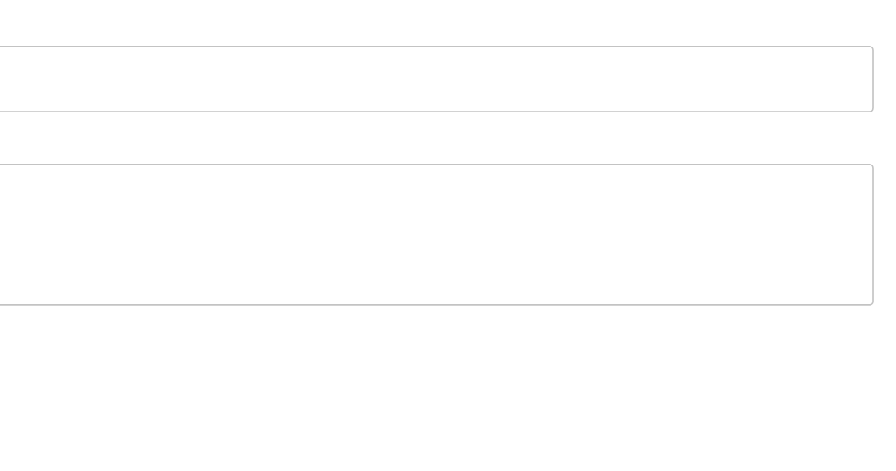
scroll to position [641, 0]
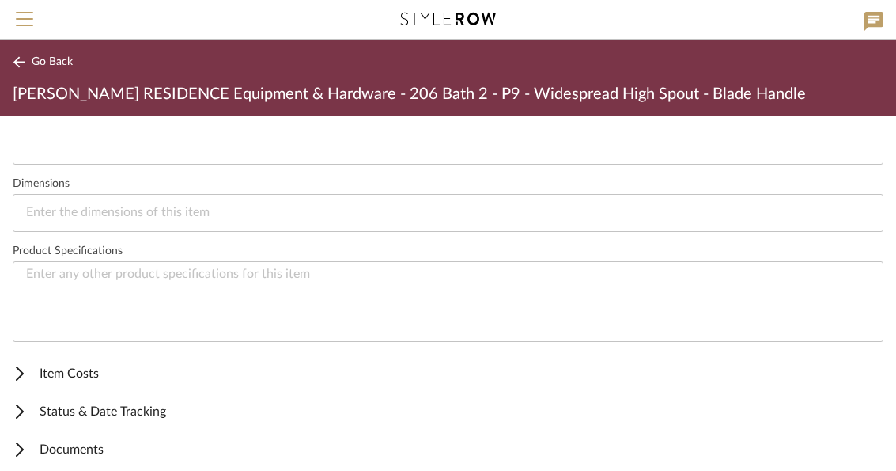
click at [32, 453] on span "Documents" at bounding box center [445, 449] width 864 height 19
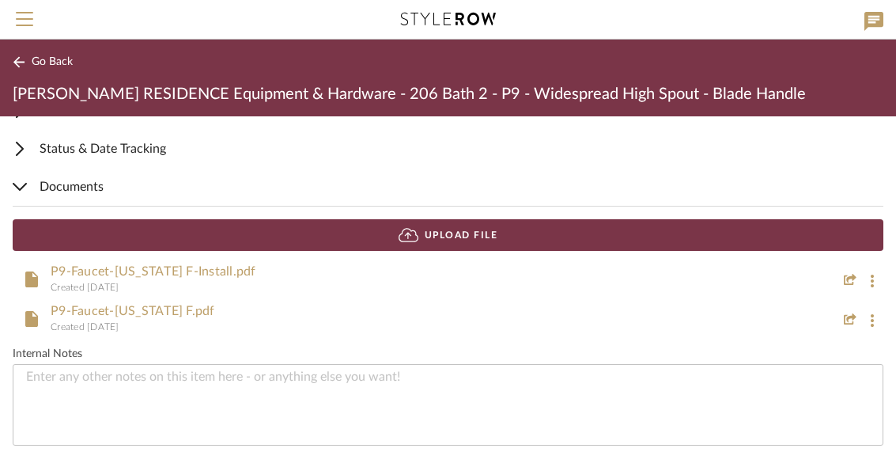
scroll to position [902, 0]
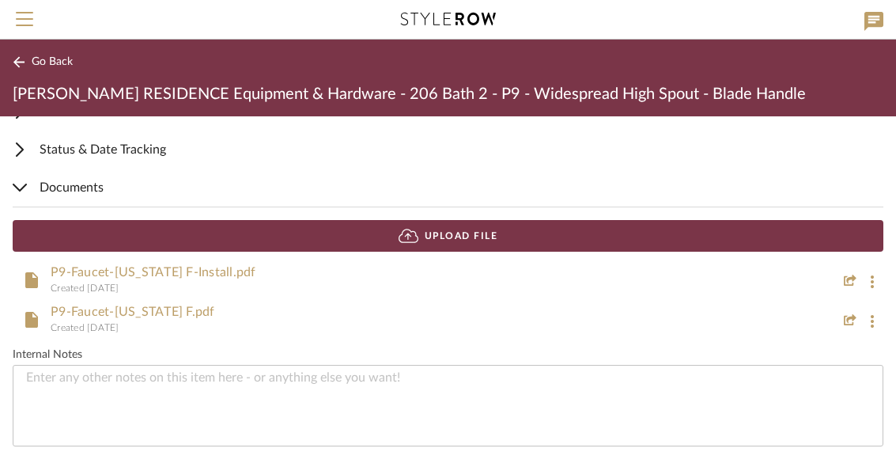
click at [237, 277] on link "P9-Faucet-[US_STATE] F-Install.pdf" at bounding box center [154, 272] width 206 height 13
click at [203, 318] on link "P9-Faucet-[US_STATE] F.pdf" at bounding box center [133, 311] width 164 height 13
